Goal: Entertainment & Leisure: Consume media (video, audio)

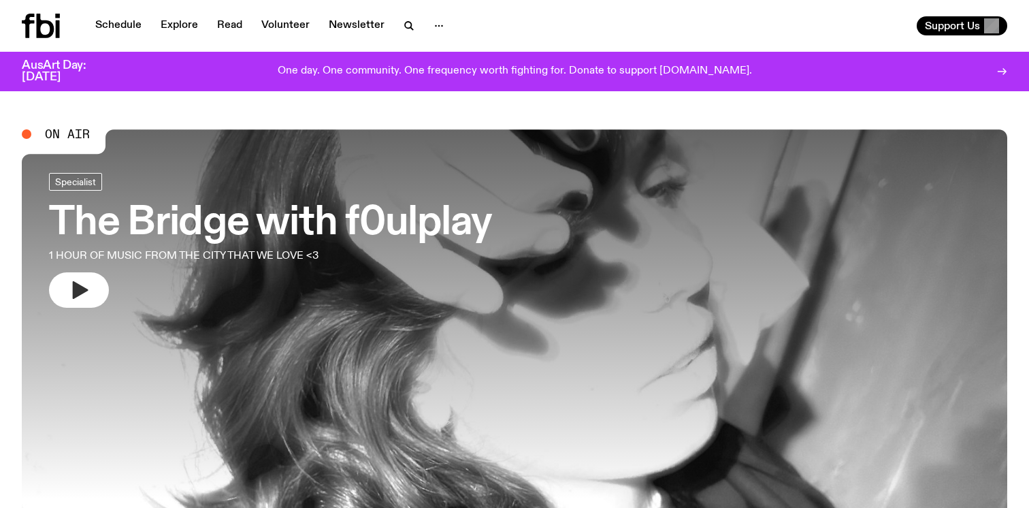
click at [83, 293] on icon "button" at bounding box center [81, 290] width 16 height 18
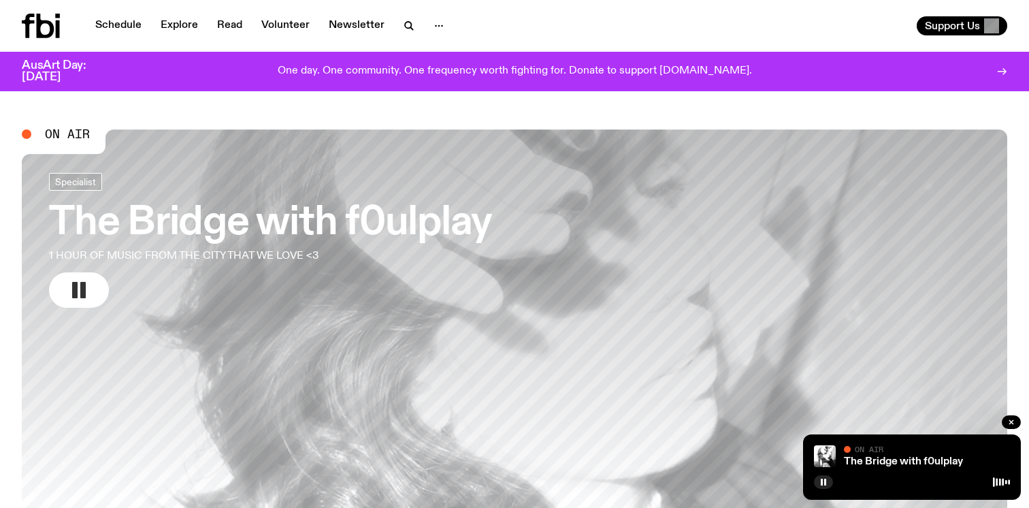
click at [86, 288] on icon "button" at bounding box center [79, 290] width 22 height 22
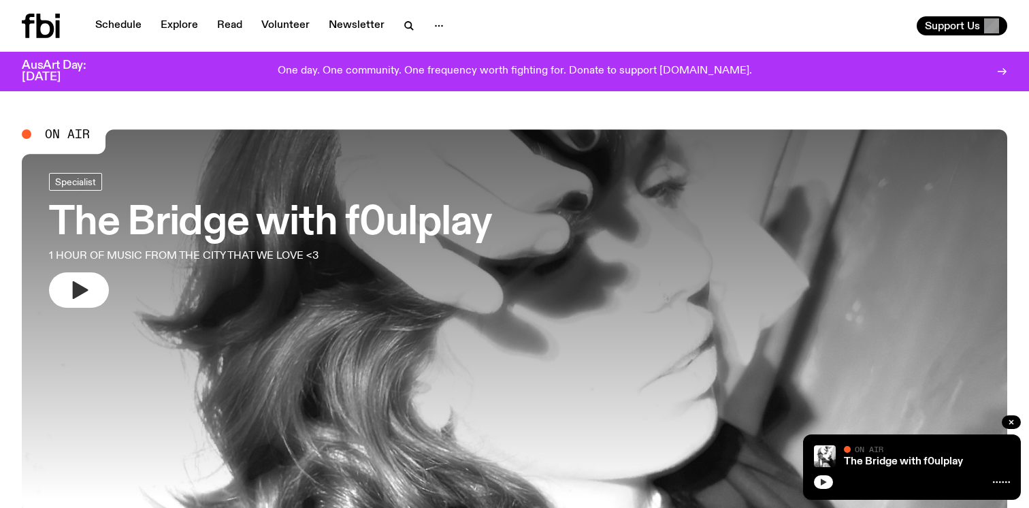
click at [825, 482] on icon "button" at bounding box center [823, 482] width 8 height 8
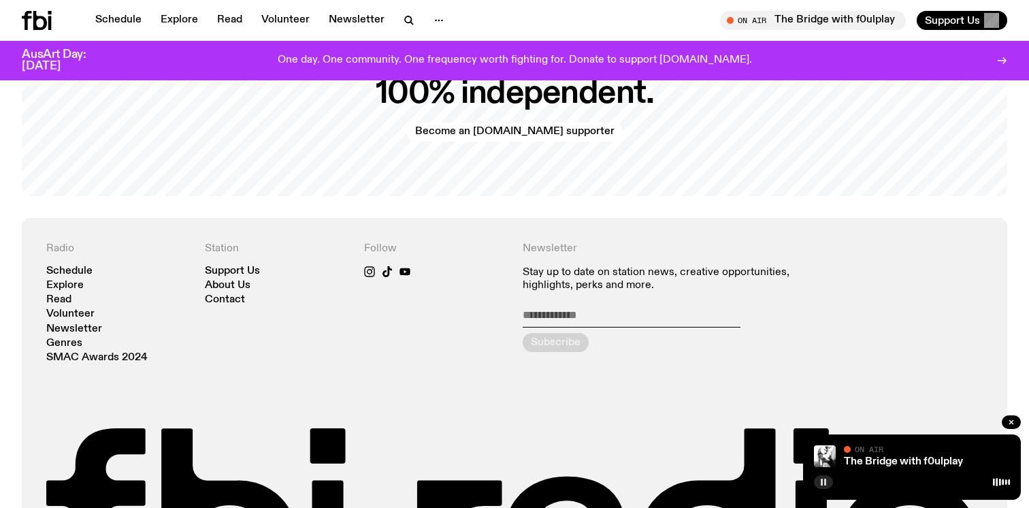
scroll to position [2881, 0]
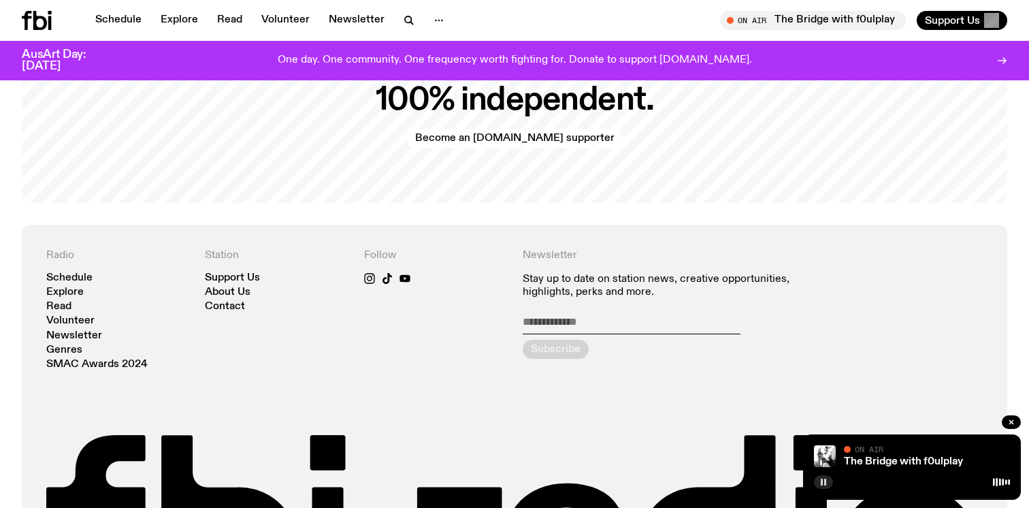
click at [825, 482] on rect "button" at bounding box center [825, 481] width 2 height 7
click at [825, 478] on icon "button" at bounding box center [823, 482] width 8 height 8
click at [872, 448] on span "On Air" at bounding box center [869, 448] width 29 height 9
click at [874, 461] on link "The Bridge with f0ulplay" at bounding box center [903, 461] width 119 height 11
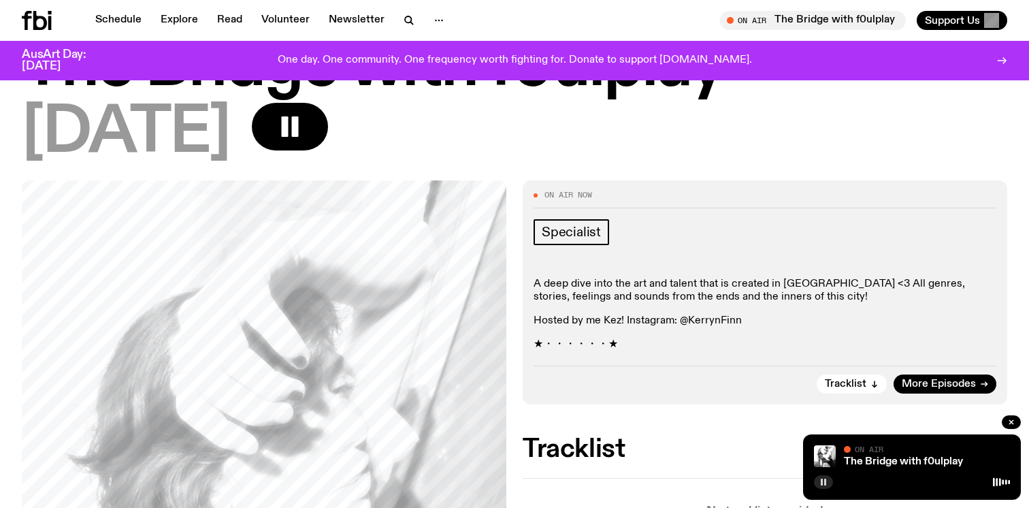
scroll to position [83, 0]
click at [541, 187] on div "On Air Now Specialist A deep dive into the art and talent that is created in Eo…" at bounding box center [765, 292] width 484 height 224
click at [874, 382] on icon "button" at bounding box center [874, 383] width 8 height 8
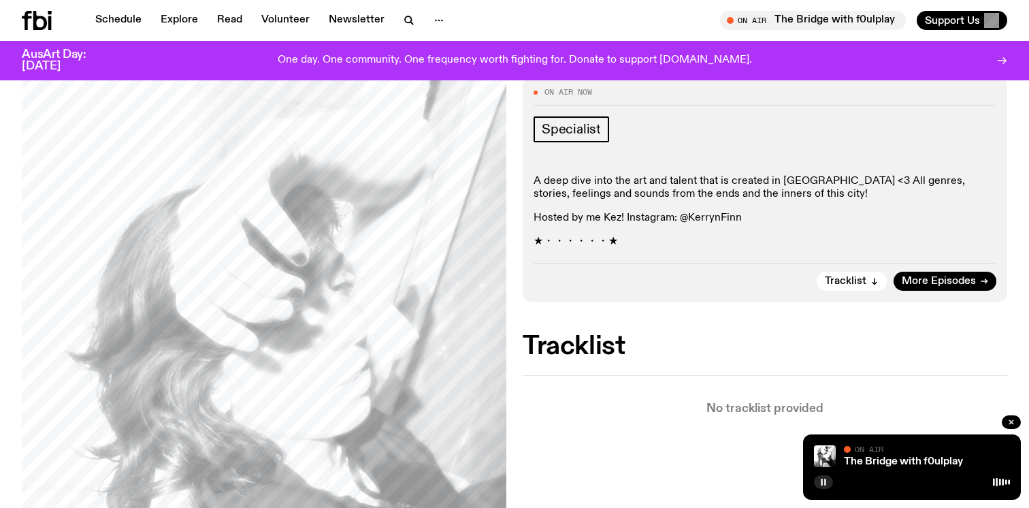
scroll to position [162, 0]
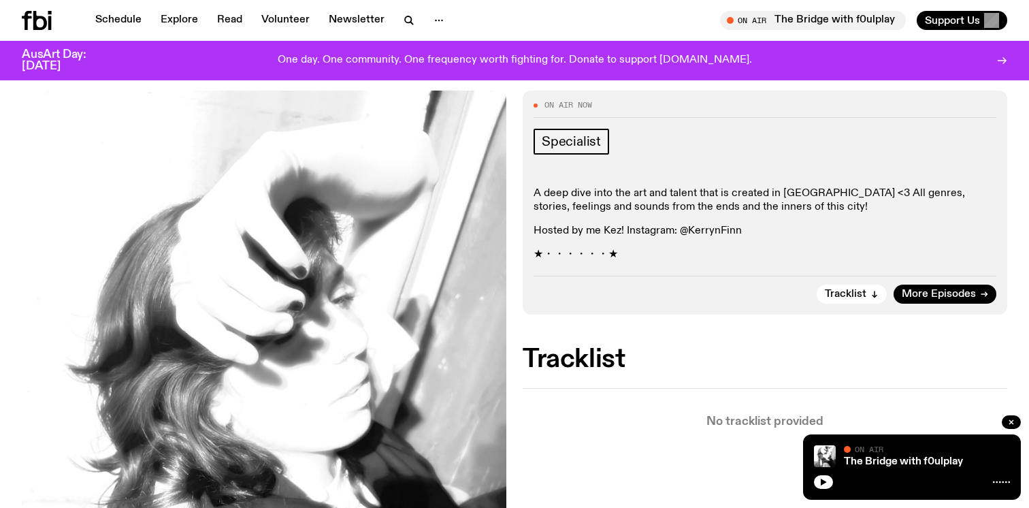
scroll to position [176, 0]
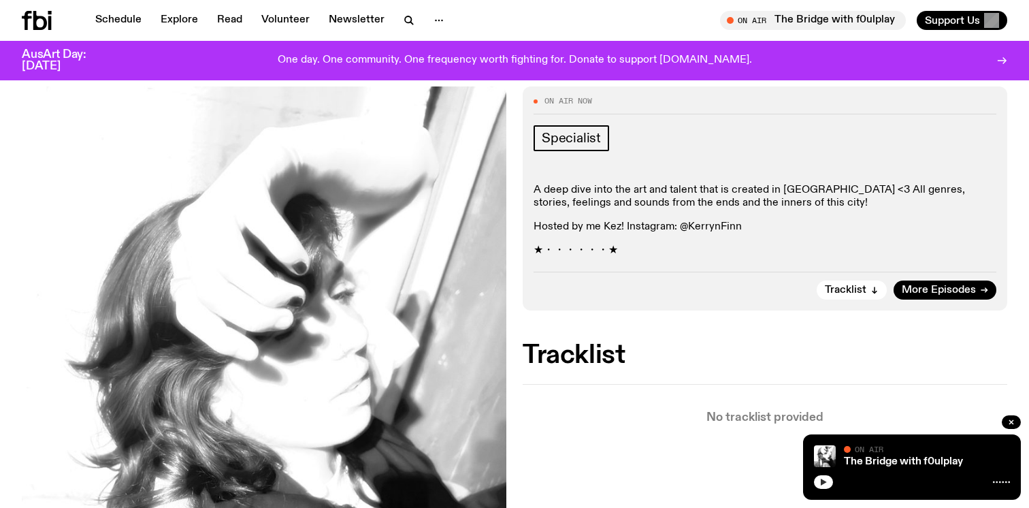
click at [821, 483] on icon "button" at bounding box center [824, 481] width 6 height 7
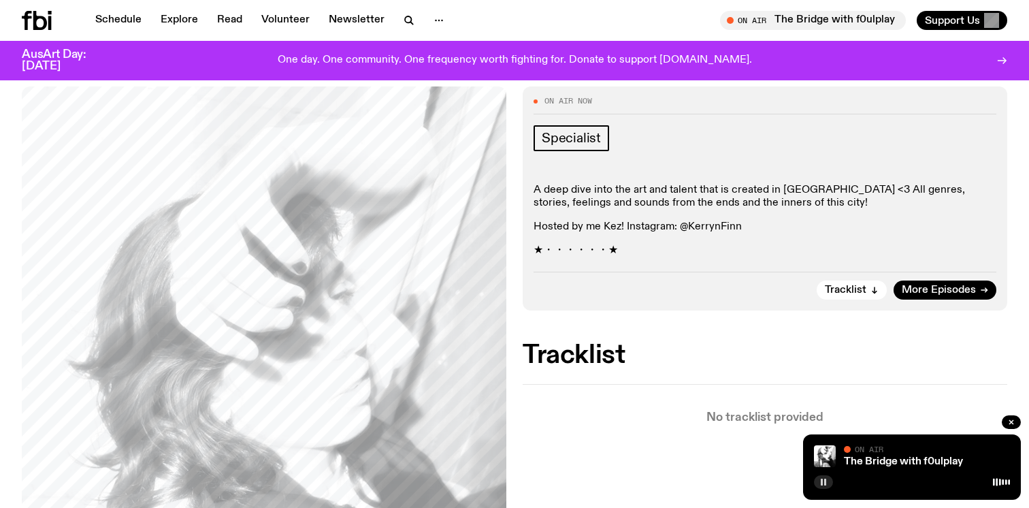
click at [1002, 484] on icon at bounding box center [1001, 481] width 17 height 11
click at [878, 463] on link "The Bridge with f0ulplay" at bounding box center [903, 461] width 119 height 11
click at [754, 25] on div "Tune in live" at bounding box center [813, 20] width 186 height 19
click at [731, 16] on icon "button" at bounding box center [731, 20] width 8 height 8
click at [756, 22] on span "Tune in live" at bounding box center [817, 20] width 164 height 10
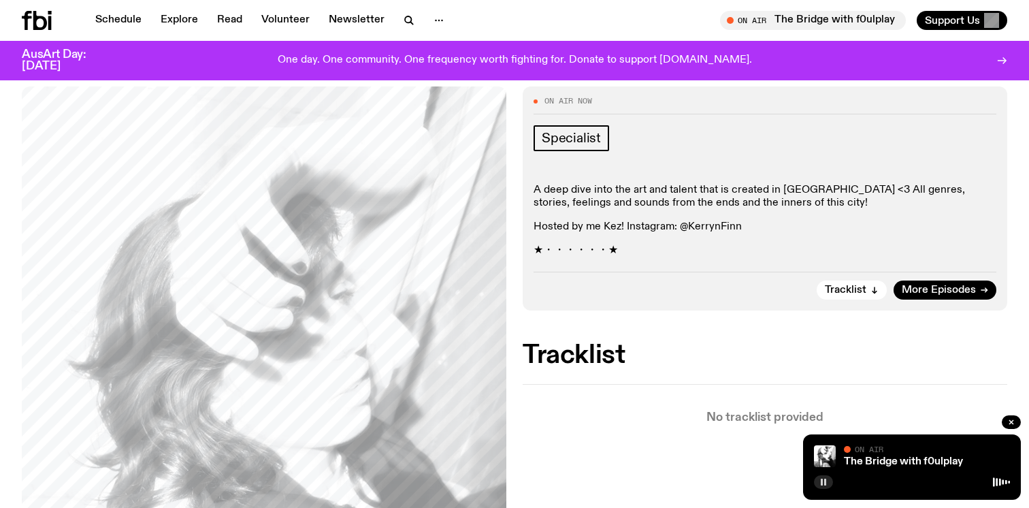
drag, startPoint x: 784, startPoint y: 20, endPoint x: 704, endPoint y: 20, distance: 80.3
click at [704, 20] on div "On Air The Bridge with f0ulplay Tune in live Support Us" at bounding box center [763, 20] width 487 height 19
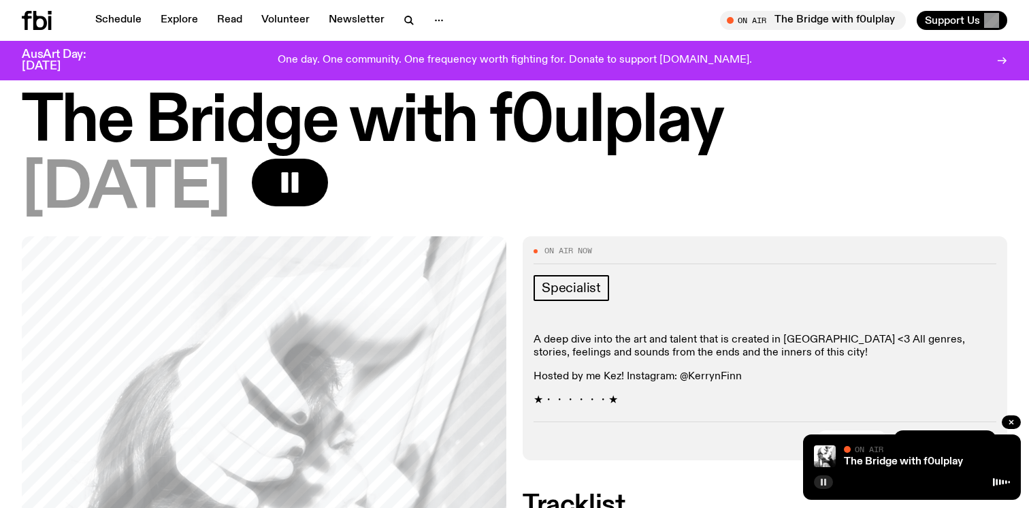
scroll to position [12, 0]
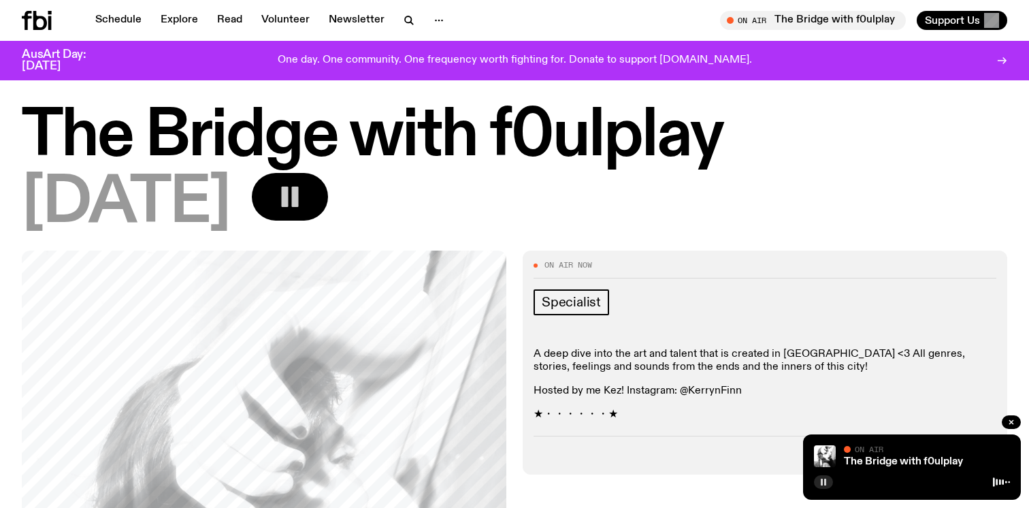
click at [288, 197] on rect "button" at bounding box center [285, 196] width 7 height 20
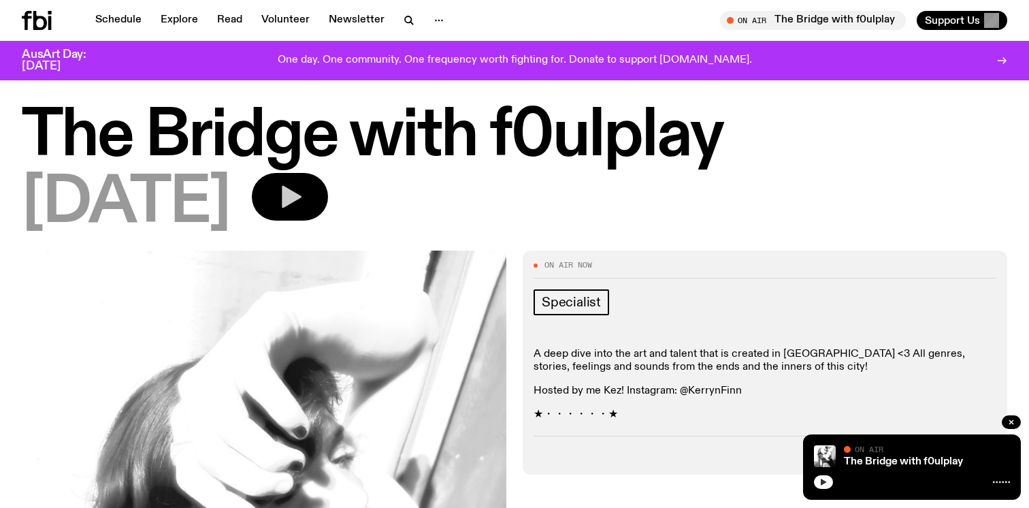
click at [827, 485] on icon "button" at bounding box center [823, 482] width 8 height 8
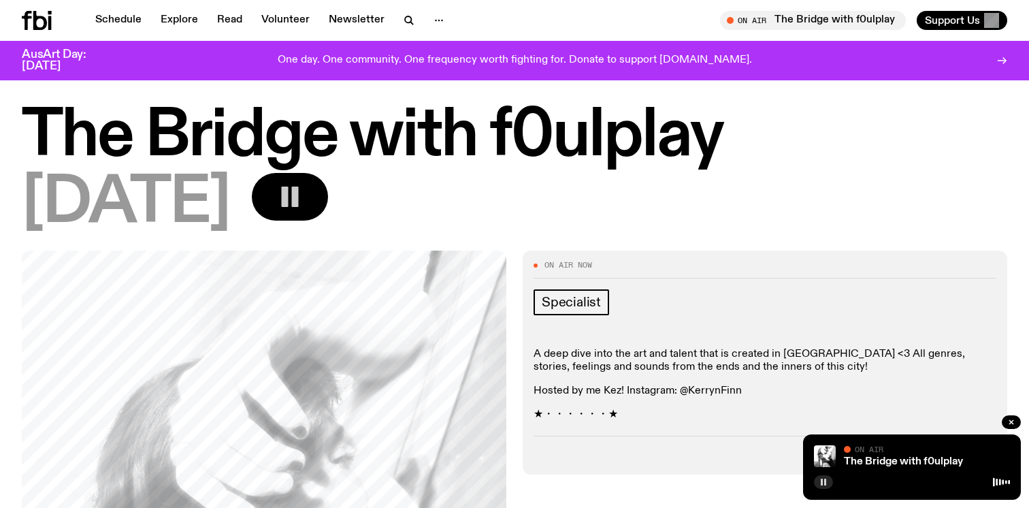
click at [814, 475] on button "button" at bounding box center [823, 482] width 19 height 14
